Goal: Obtain resource: Download file/media

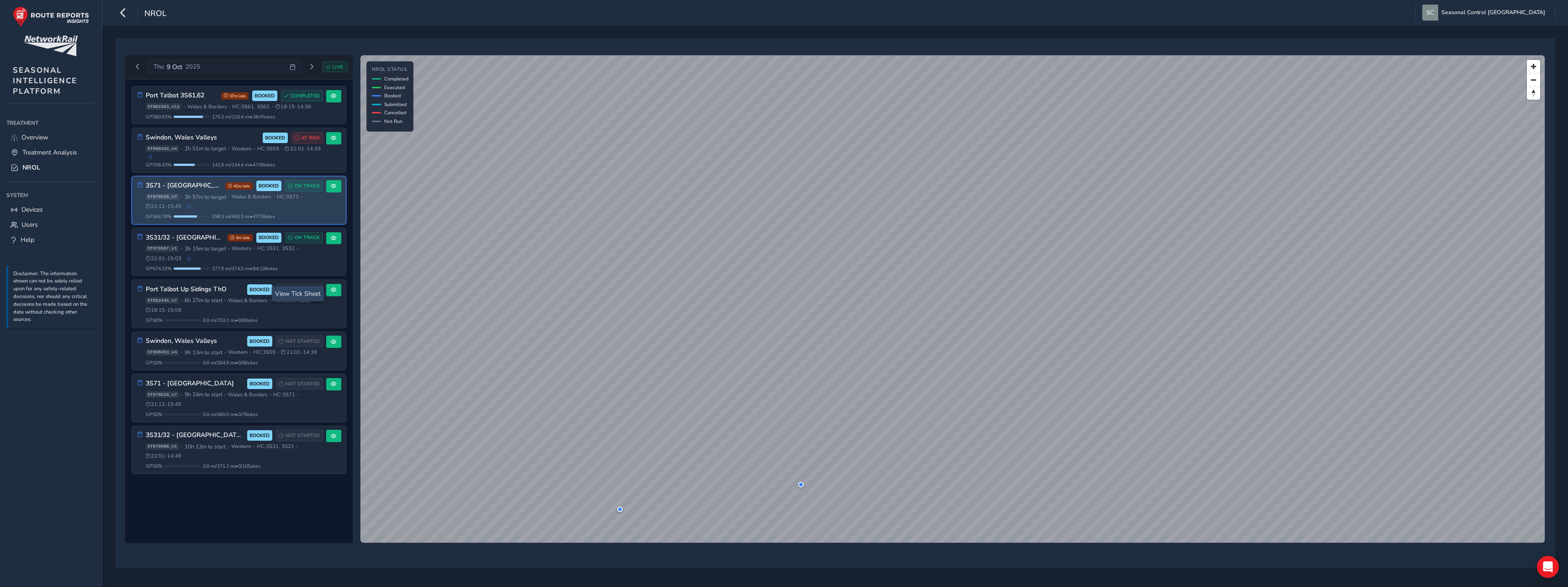
click at [221, 208] on div "ST878528_v7 • 3h 57m to target • [GEOGRAPHIC_DATA] & Borders • HC: 3S71 • 21:12…" at bounding box center [234, 202] width 177 height 17
click at [275, 217] on span "298.3 mi / 460.5 mi • 47 / 78 sites" at bounding box center [243, 216] width 63 height 7
click at [331, 189] on span at bounding box center [333, 186] width 5 height 5
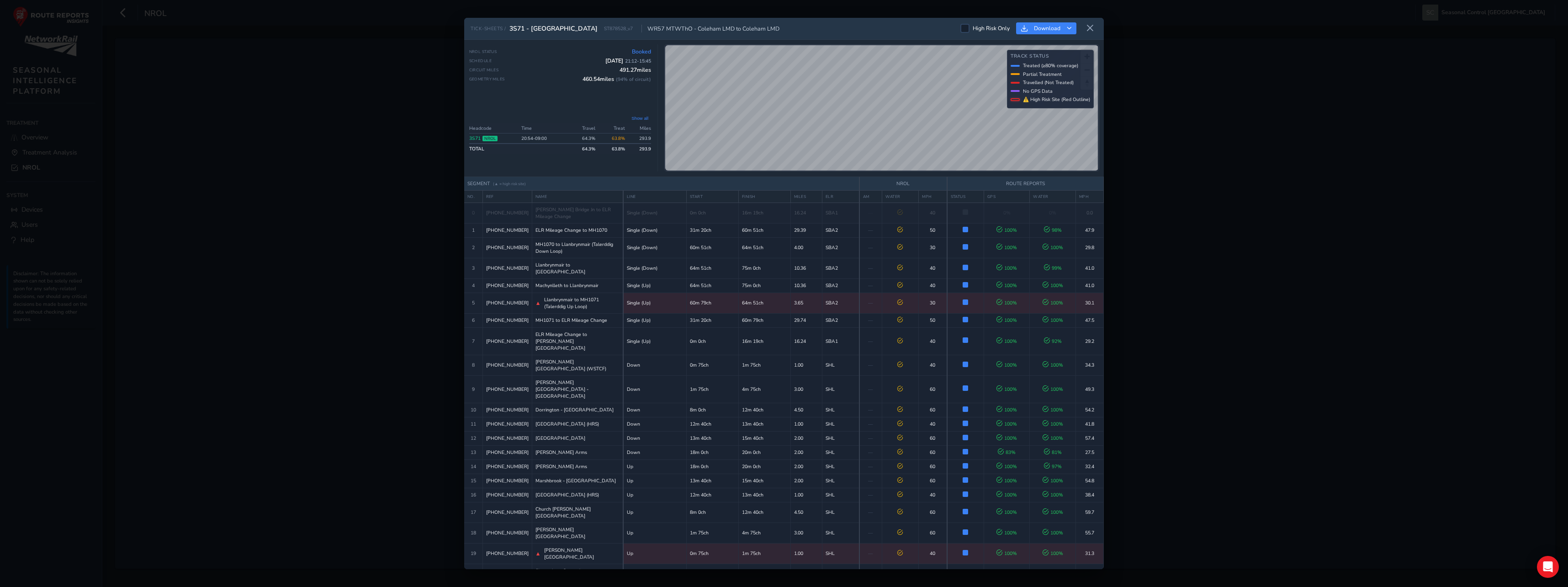
click at [1099, 40] on div "NROL Status Booked Schedule [DATE] 21:12 - 15:45 Circuit Miles 491.27 miles Geo…" at bounding box center [784, 108] width 640 height 137
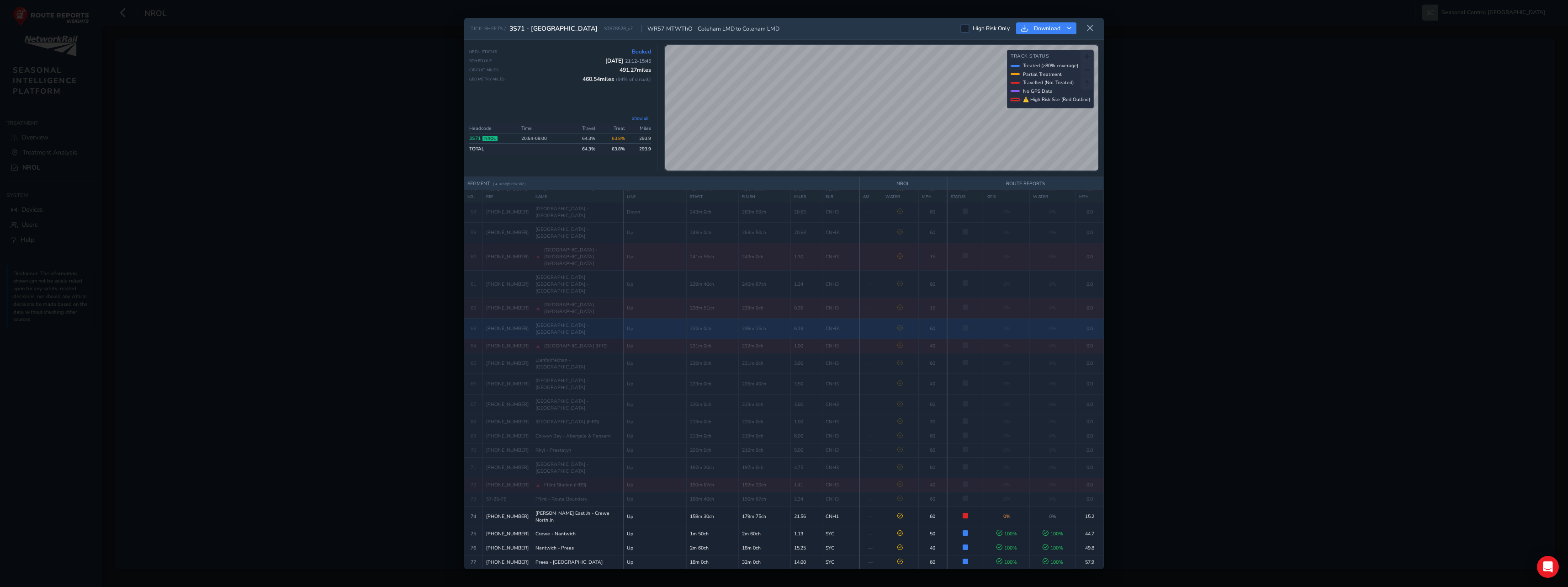
scroll to position [1238, 0]
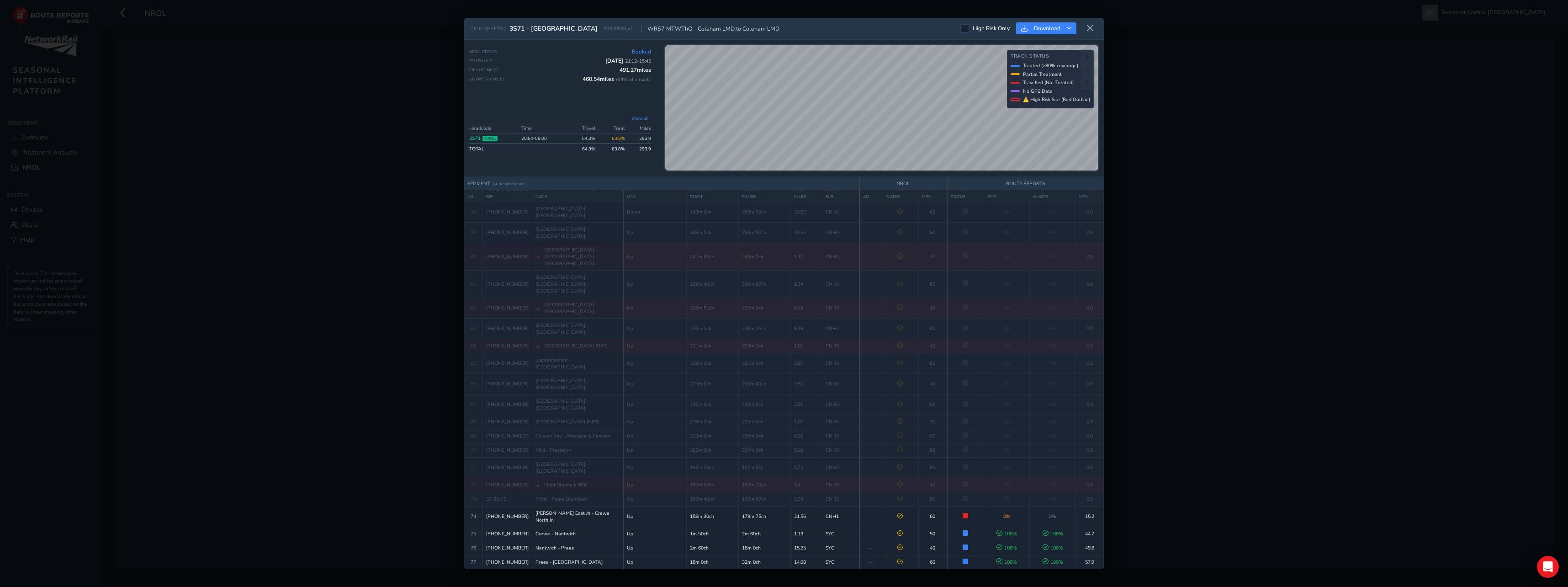
click at [1081, 28] on div "High Risk Only Download" at bounding box center [1029, 29] width 137 height 15
click at [1085, 27] on button at bounding box center [1090, 29] width 15 height 15
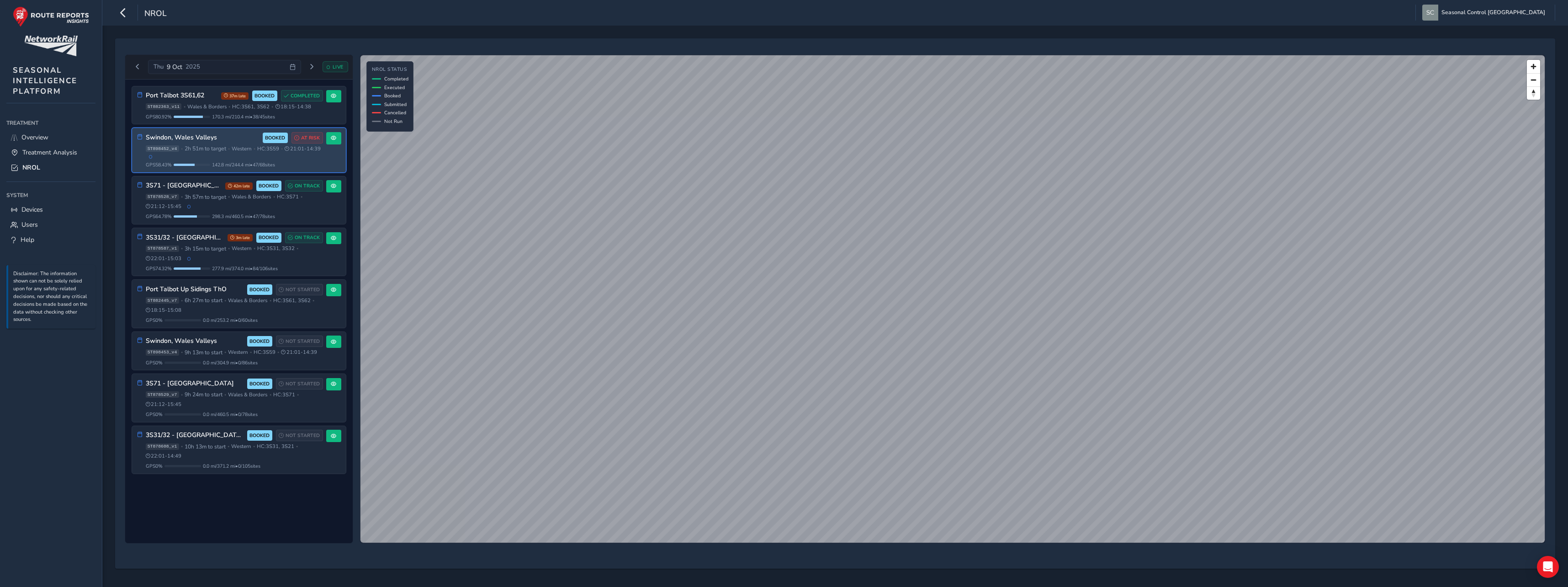
click at [233, 149] on span "Western" at bounding box center [242, 149] width 19 height 7
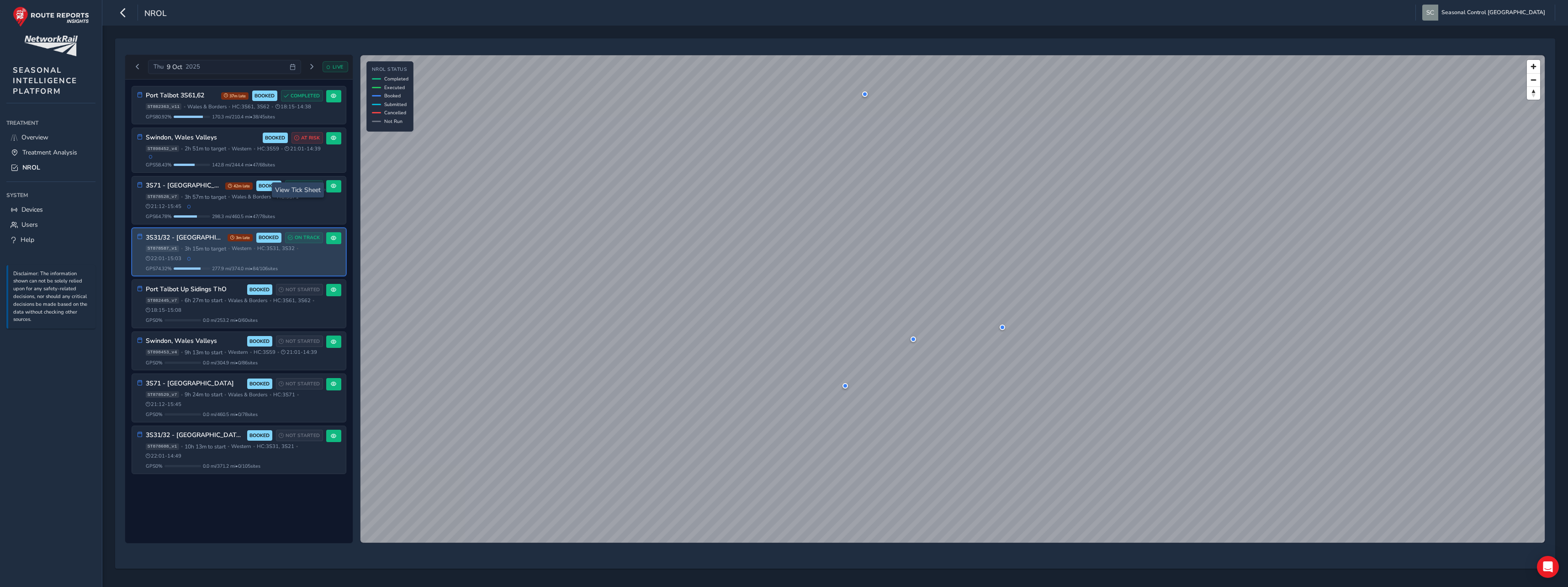
click at [238, 251] on span "Western" at bounding box center [242, 248] width 19 height 7
